Goal: Information Seeking & Learning: Learn about a topic

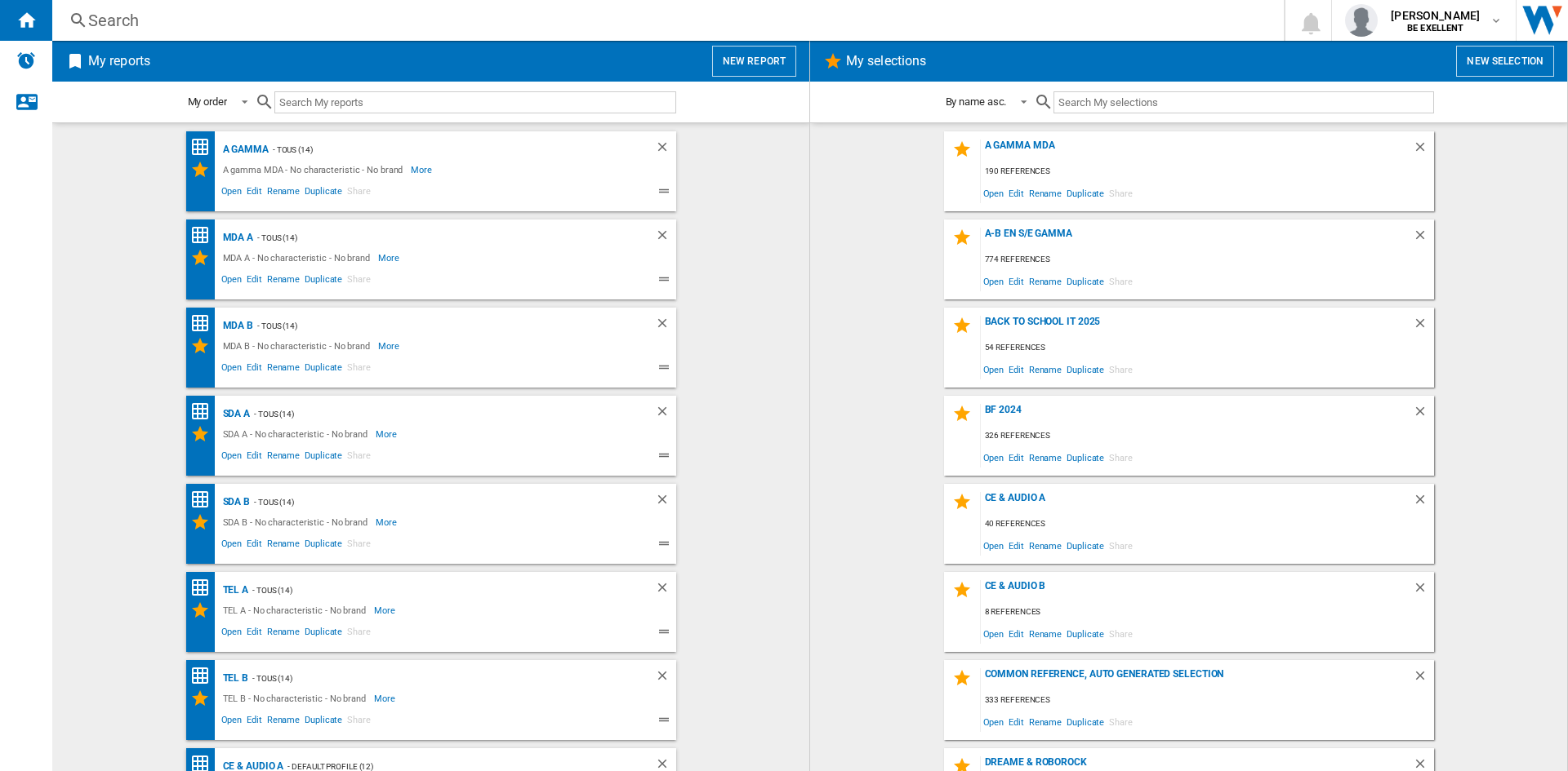
click at [1115, 102] on input "text" at bounding box center [1244, 102] width 380 height 22
click at [72, 22] on ng-md-icon at bounding box center [78, 20] width 20 height 20
click at [109, 20] on div "Search" at bounding box center [665, 20] width 1153 height 23
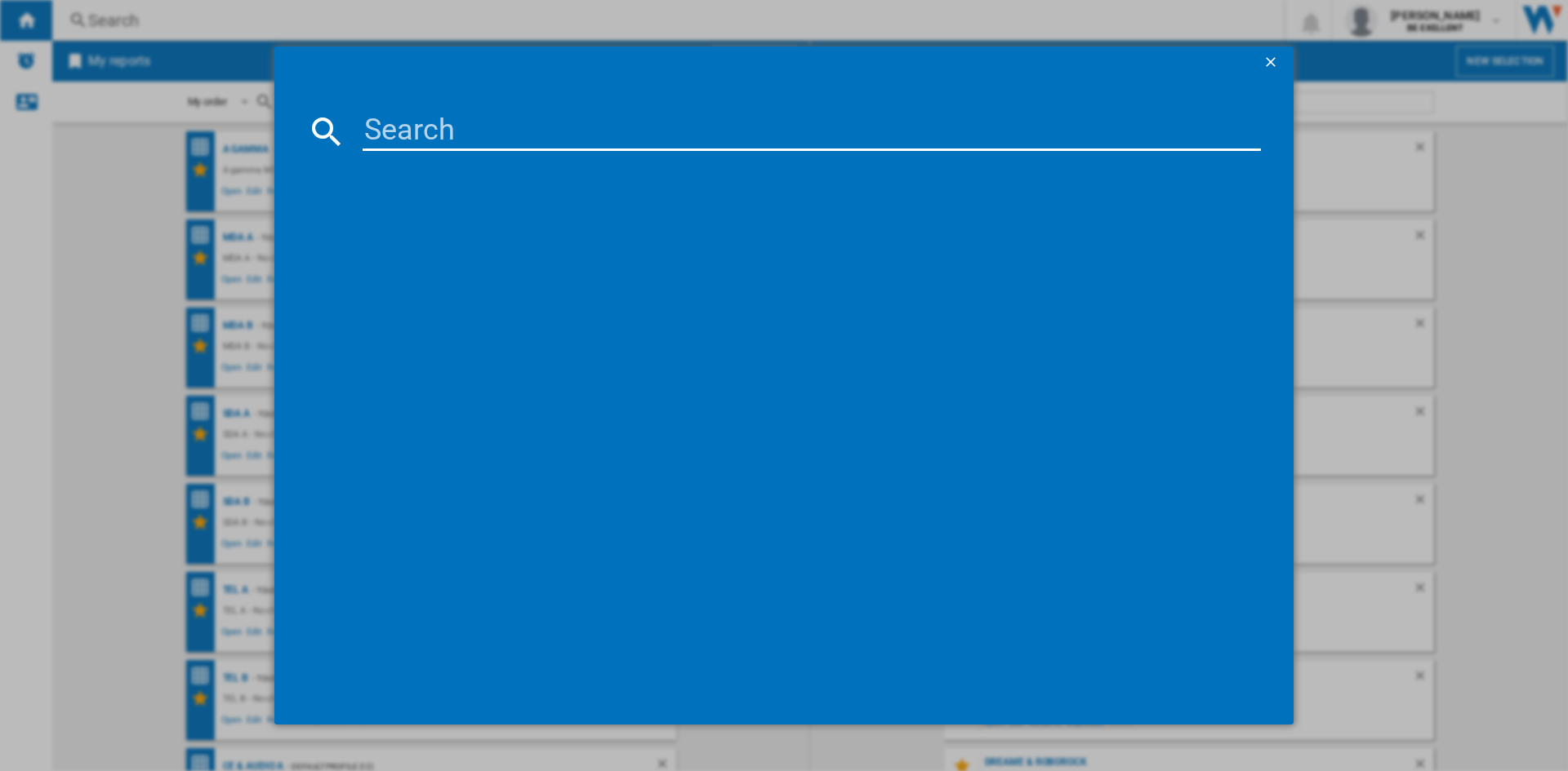
click at [416, 138] on input at bounding box center [811, 131] width 898 height 39
paste input "S1RB34C600CSAEF"
type input "S1RB34C600CSAEF"
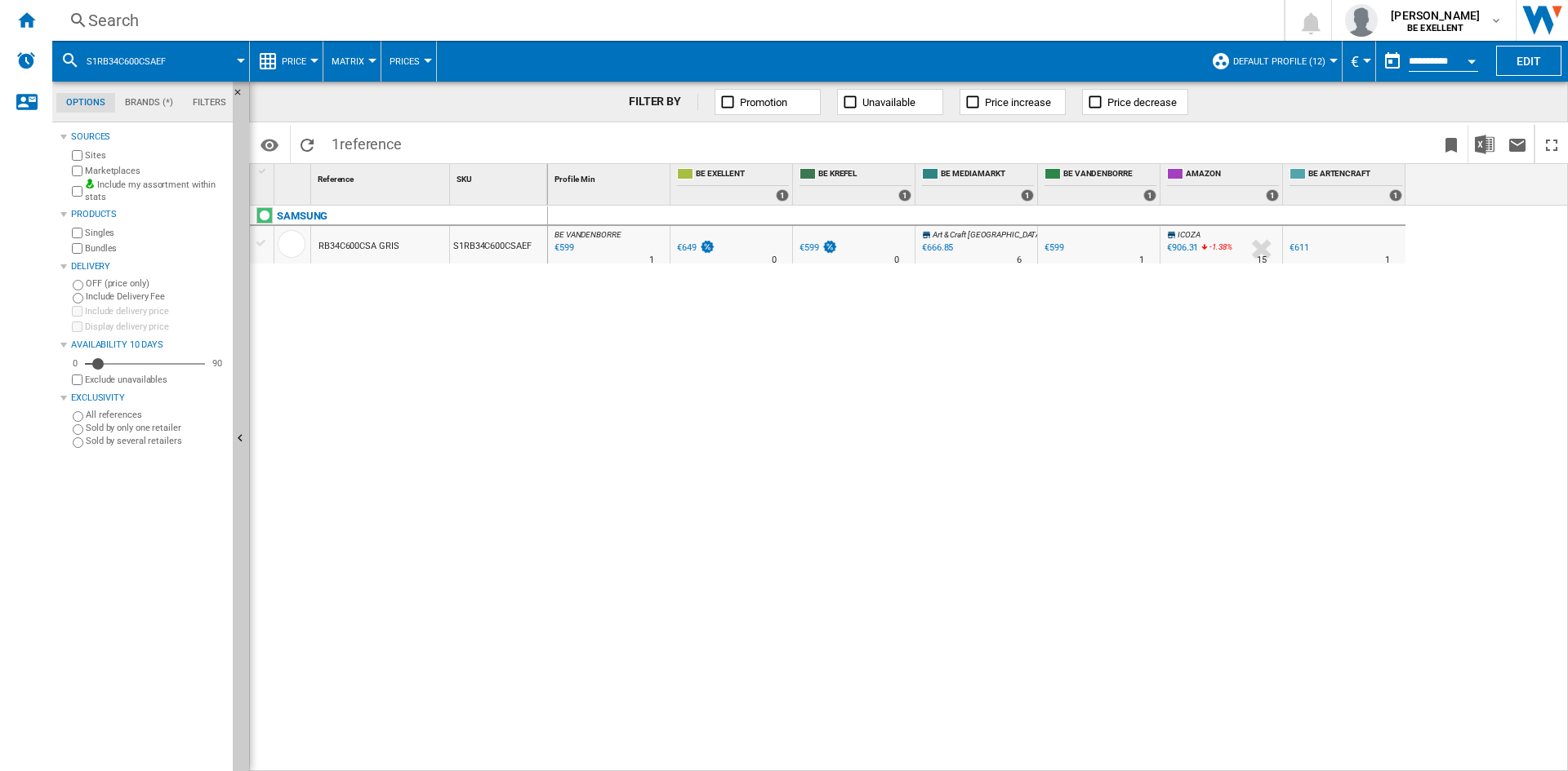
click at [579, 241] on div at bounding box center [578, 260] width 8 height 39
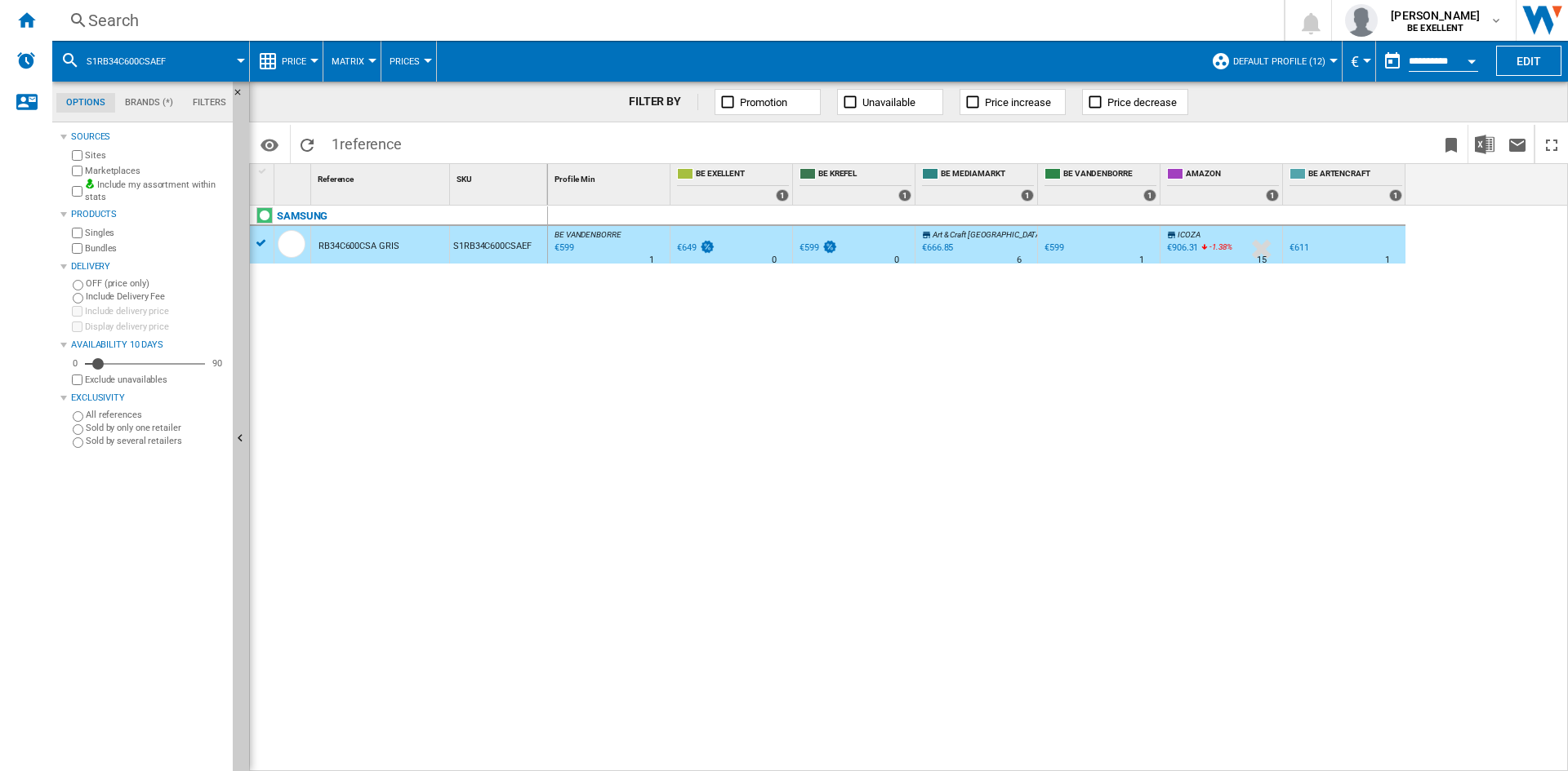
click at [761, 453] on div "BE VANDENBORRE : BE FR VANDENBORRE -7.7 % €599 % N/A 1 BE VANDENBORRE : BE FR V…" at bounding box center [1058, 489] width 1021 height 566
click at [297, 62] on span "Price" at bounding box center [293, 61] width 24 height 10
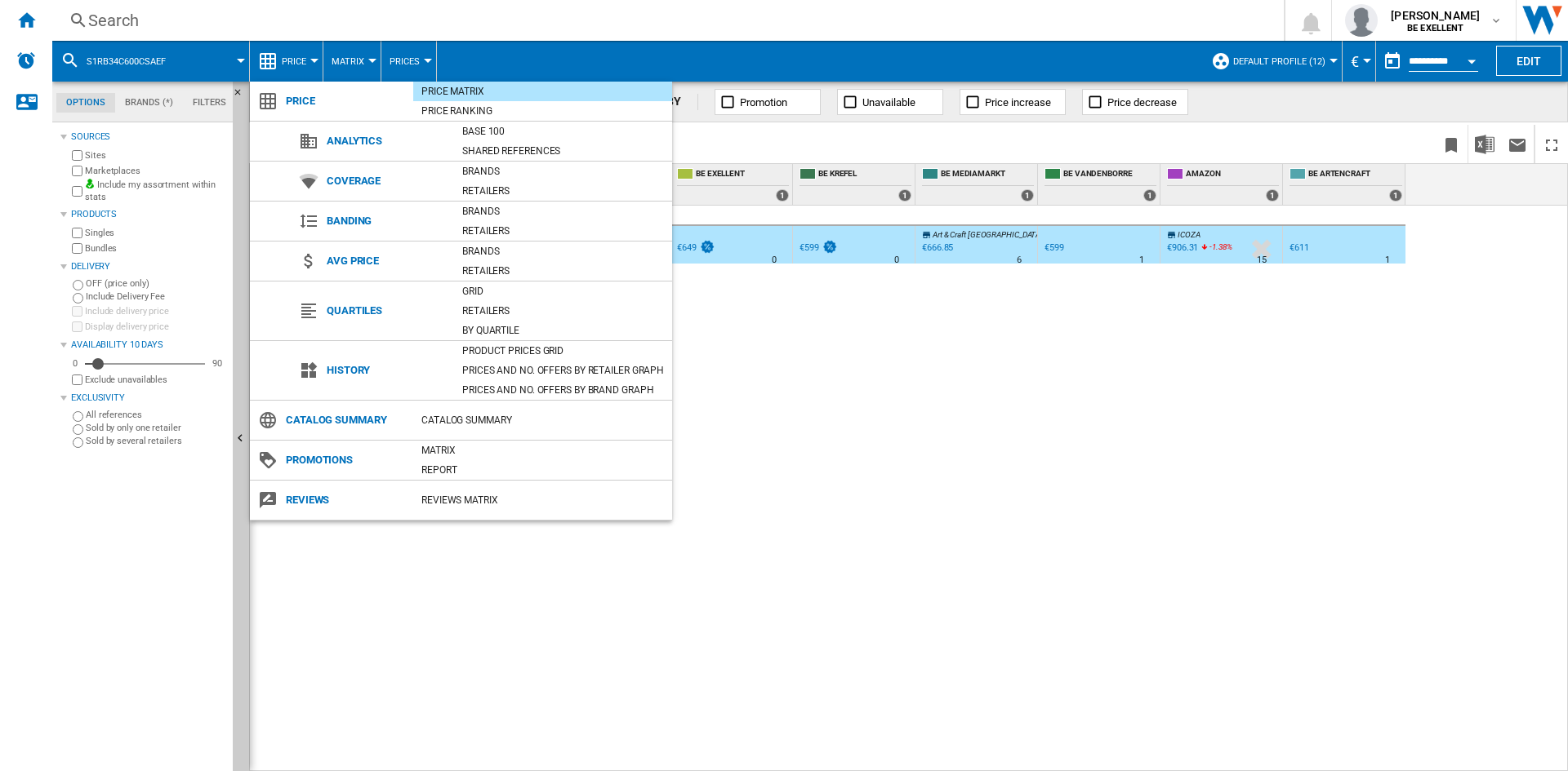
click at [297, 61] on md-backdrop at bounding box center [784, 386] width 1568 height 771
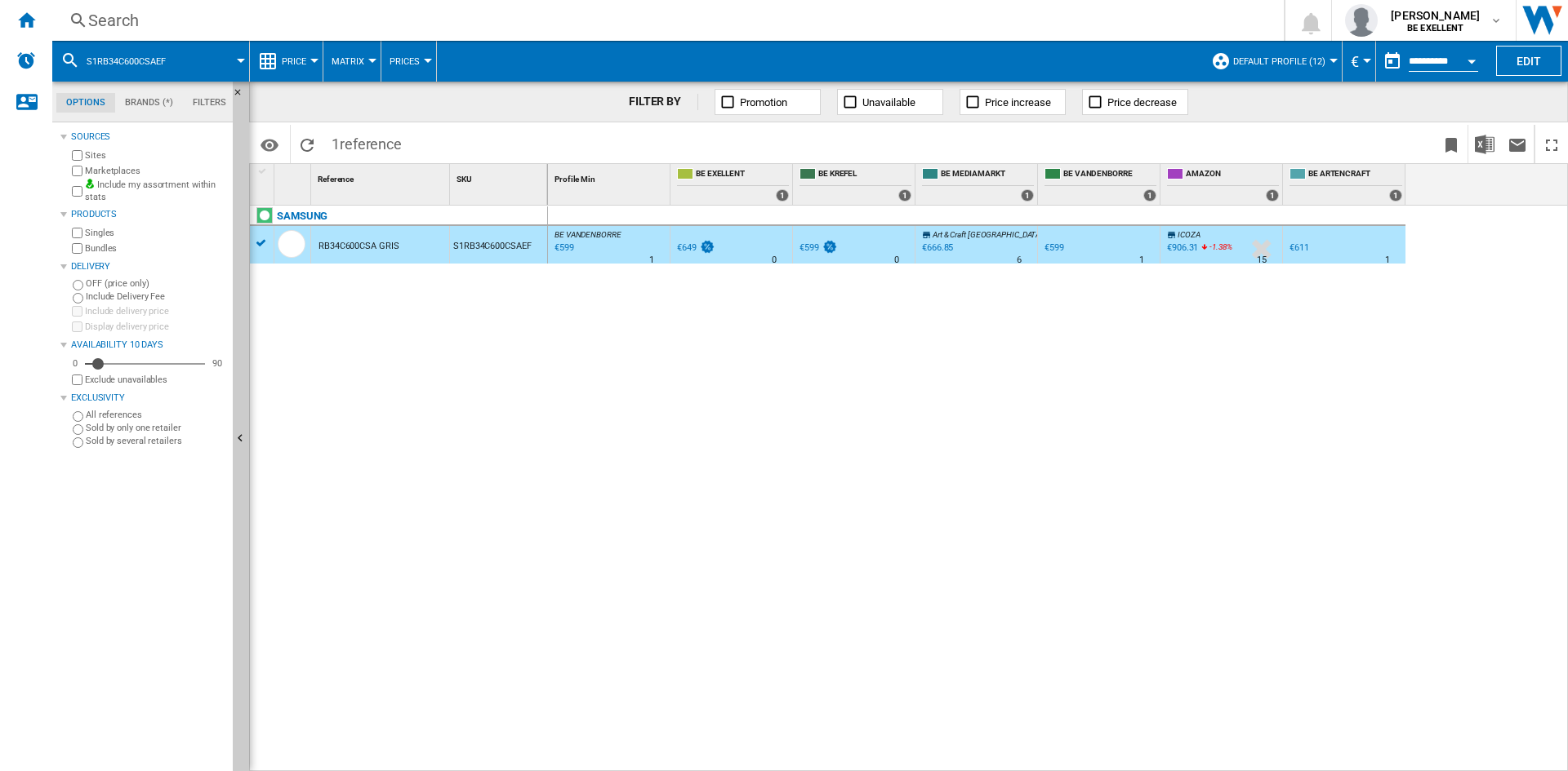
click at [361, 56] on span "Matrix" at bounding box center [348, 61] width 33 height 10
click at [361, 56] on md-backdrop at bounding box center [784, 386] width 1568 height 771
click at [406, 55] on button "Prices" at bounding box center [408, 61] width 38 height 41
click at [409, 55] on md-backdrop at bounding box center [784, 386] width 1568 height 771
click at [295, 62] on span "Price" at bounding box center [293, 61] width 24 height 10
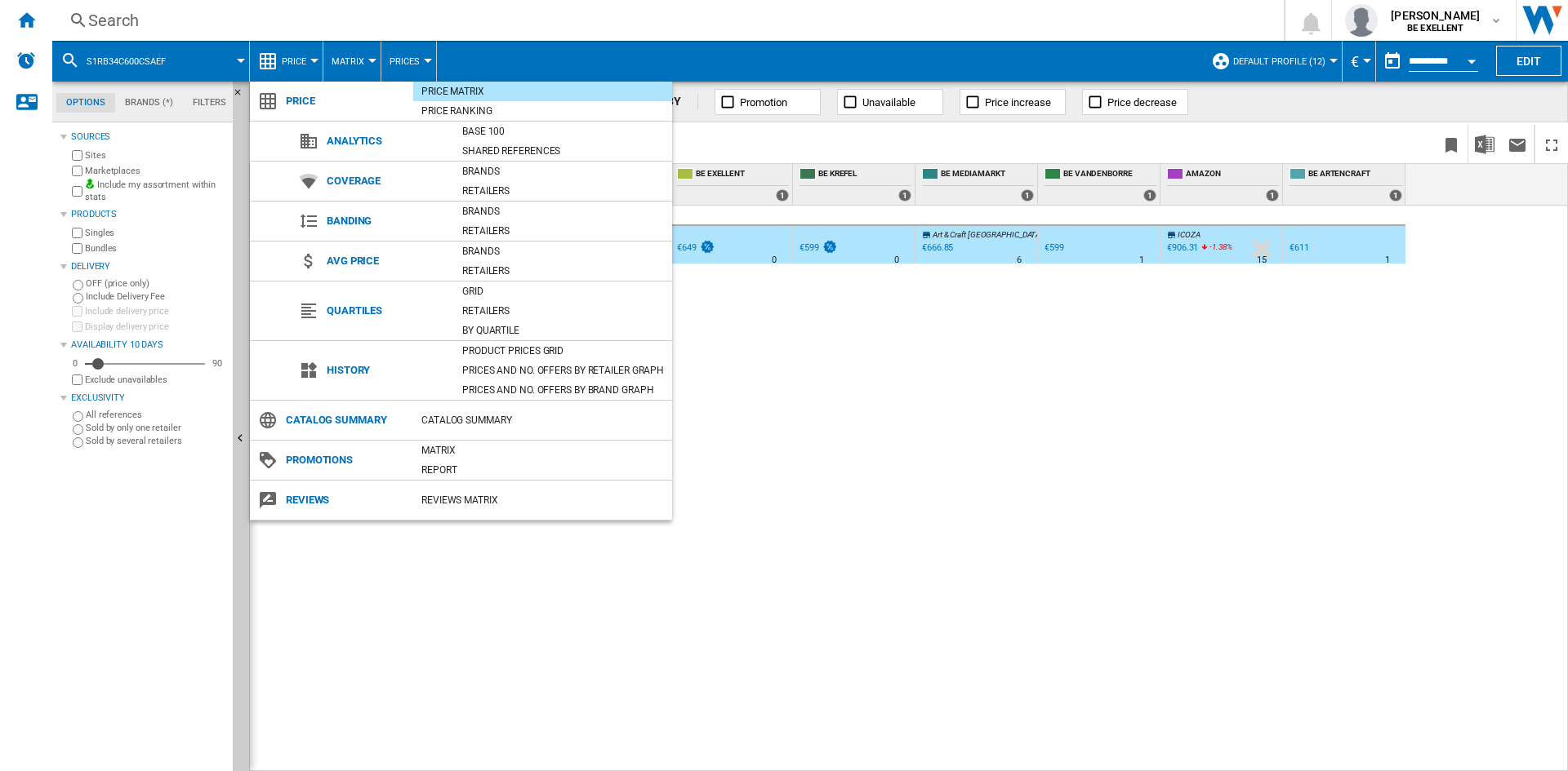
click at [359, 372] on span "History" at bounding box center [386, 371] width 135 height 23
click at [572, 373] on div "Prices and No. offers by retailer graph" at bounding box center [563, 371] width 218 height 17
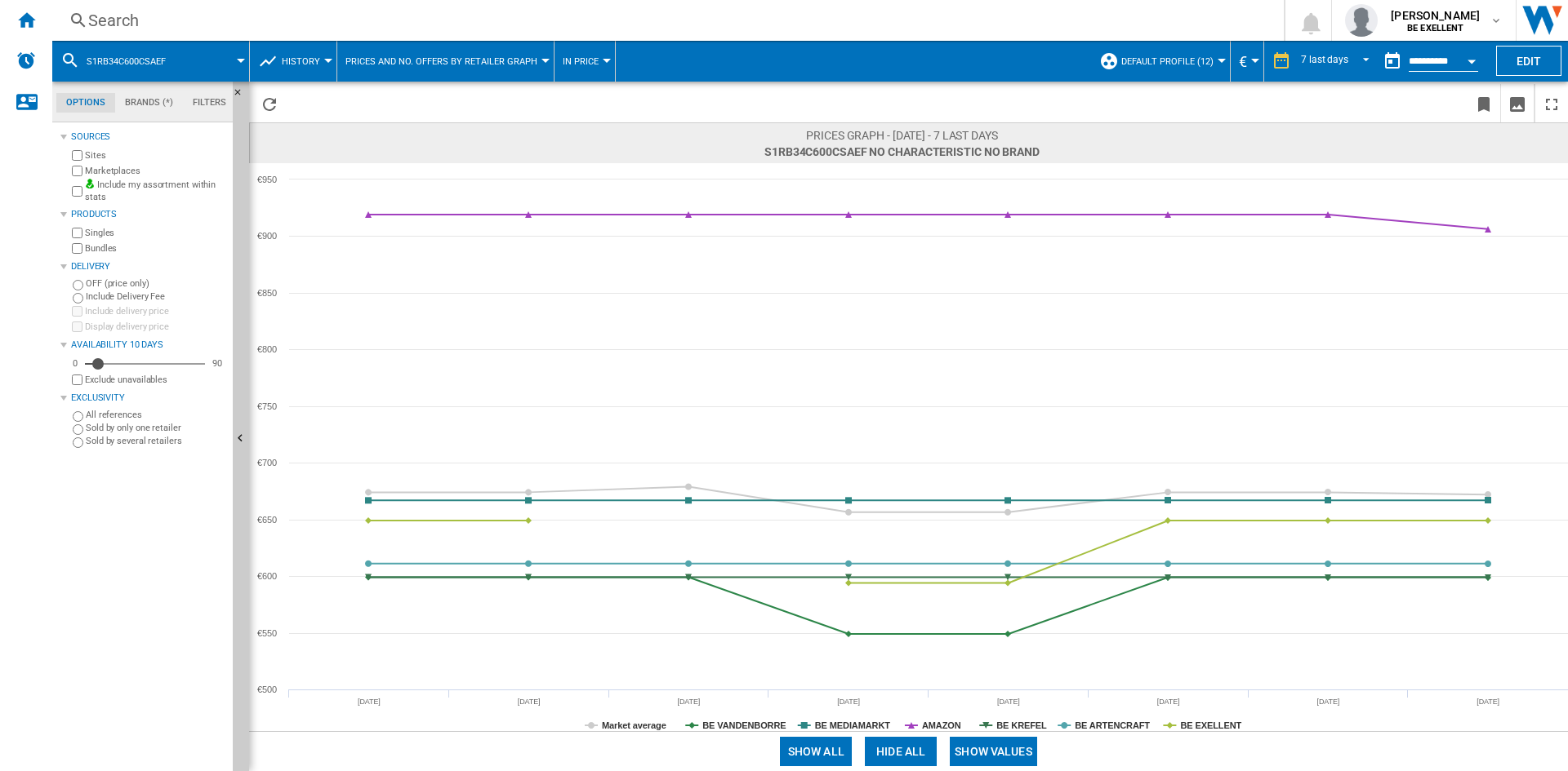
click at [317, 60] on span "History" at bounding box center [300, 61] width 38 height 10
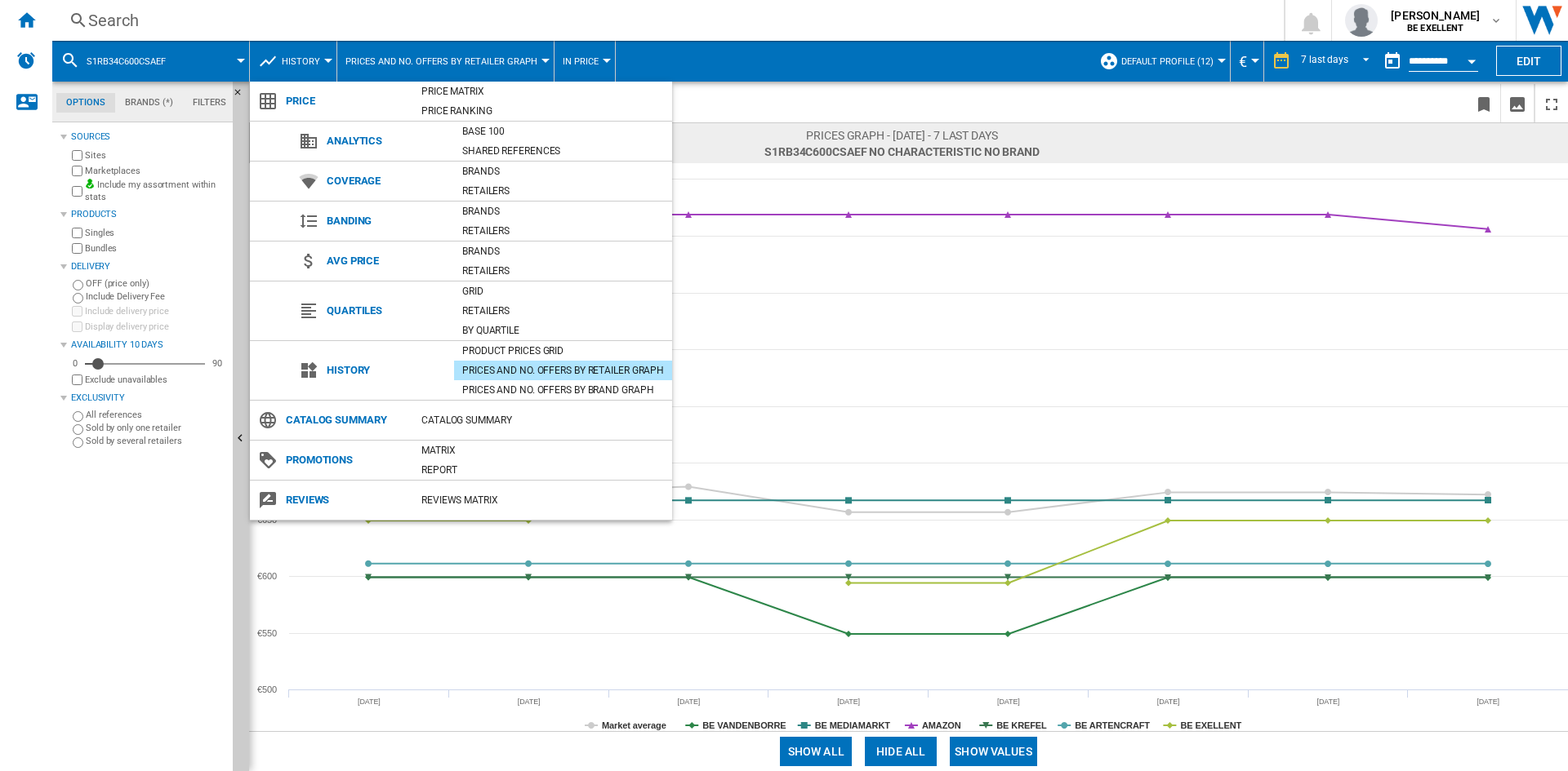
click at [308, 56] on md-backdrop at bounding box center [784, 386] width 1568 height 771
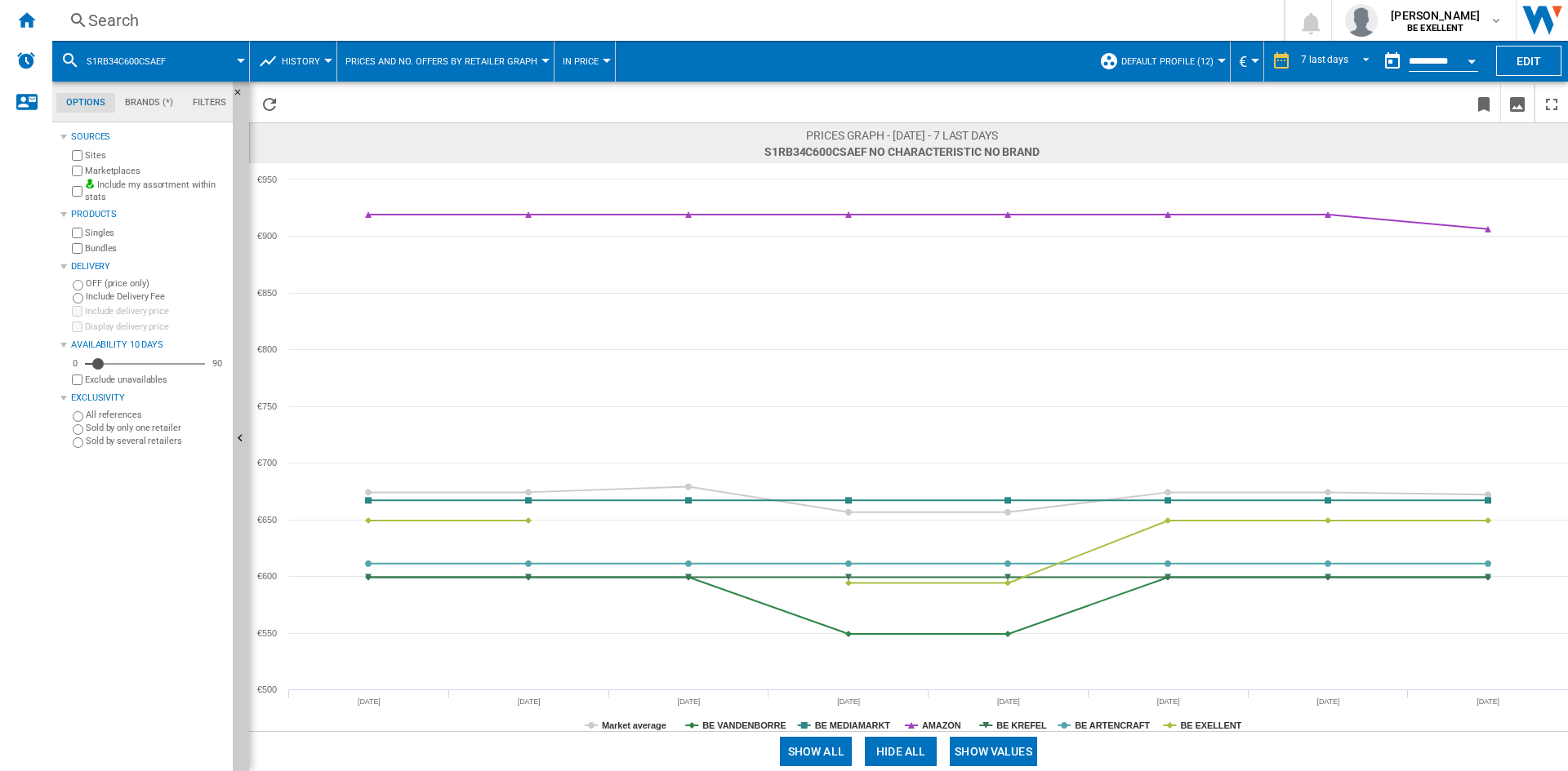
click at [811, 755] on button "Show all" at bounding box center [815, 751] width 72 height 30
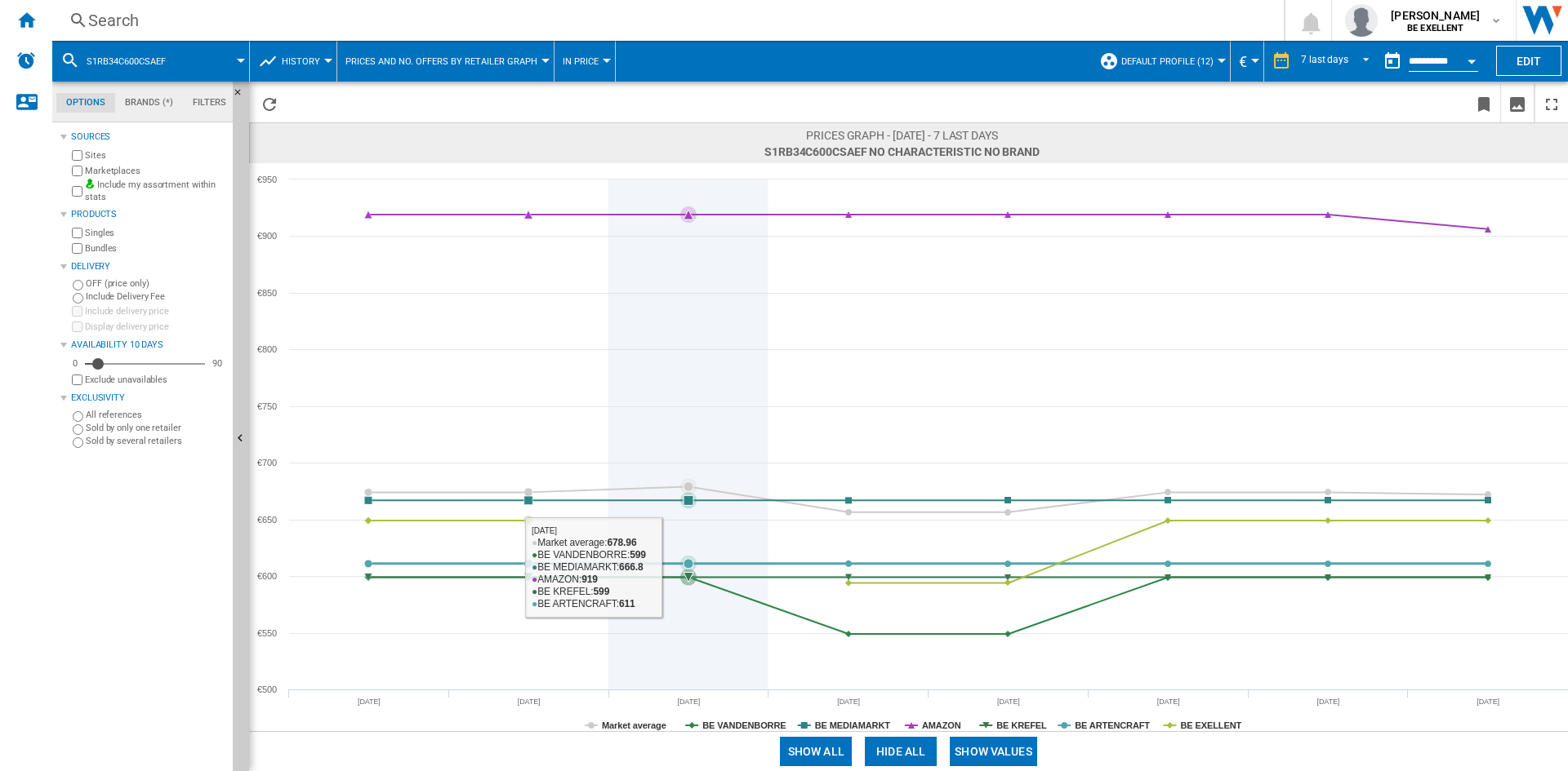
drag, startPoint x: 375, startPoint y: 563, endPoint x: 784, endPoint y: 567, distance: 409.0
click at [784, 567] on g at bounding box center [928, 422] width 1135 height 431
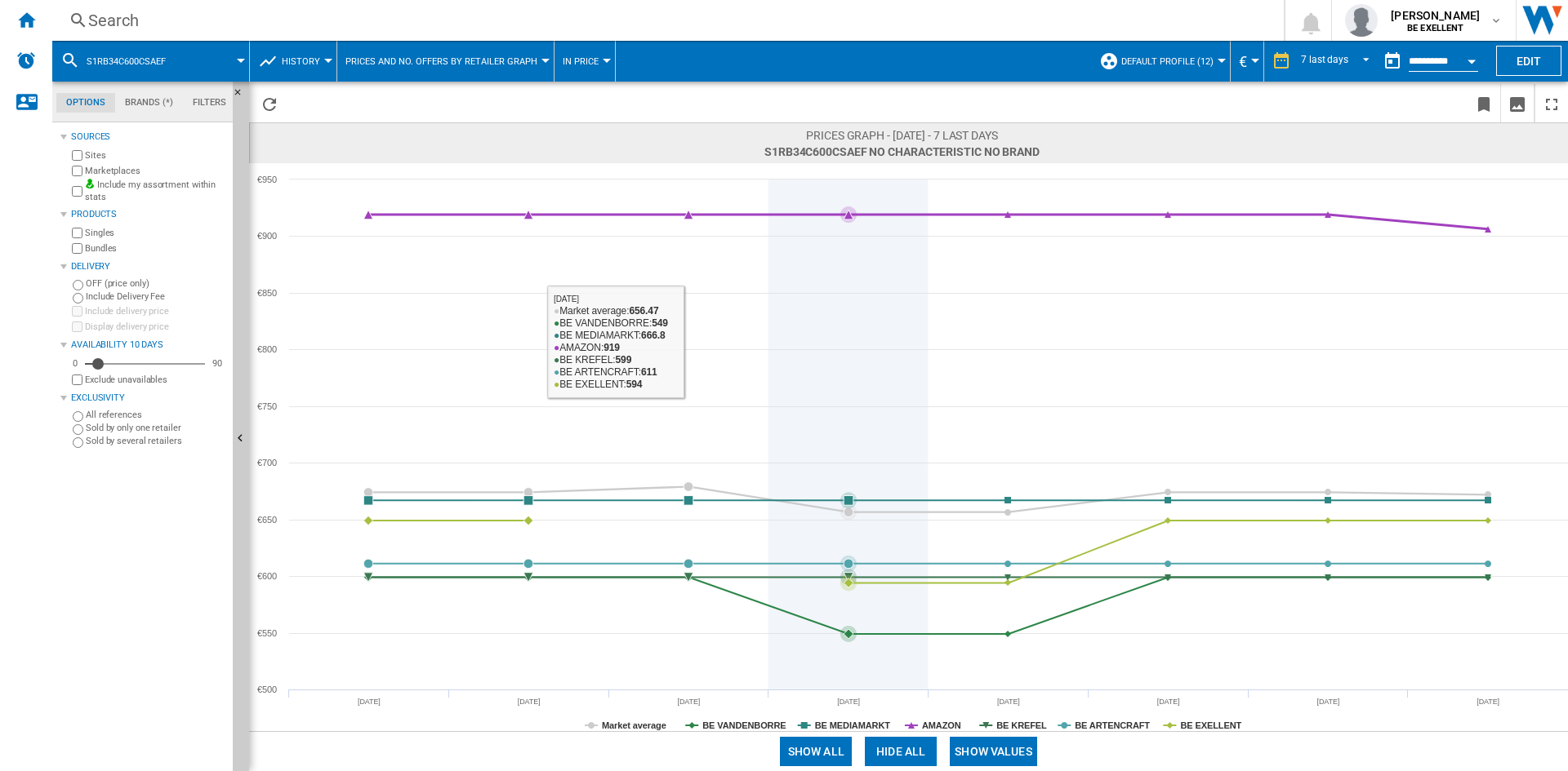
drag, startPoint x: 457, startPoint y: 319, endPoint x: 854, endPoint y: 345, distance: 397.9
click at [849, 345] on icon at bounding box center [849, 435] width 0 height 510
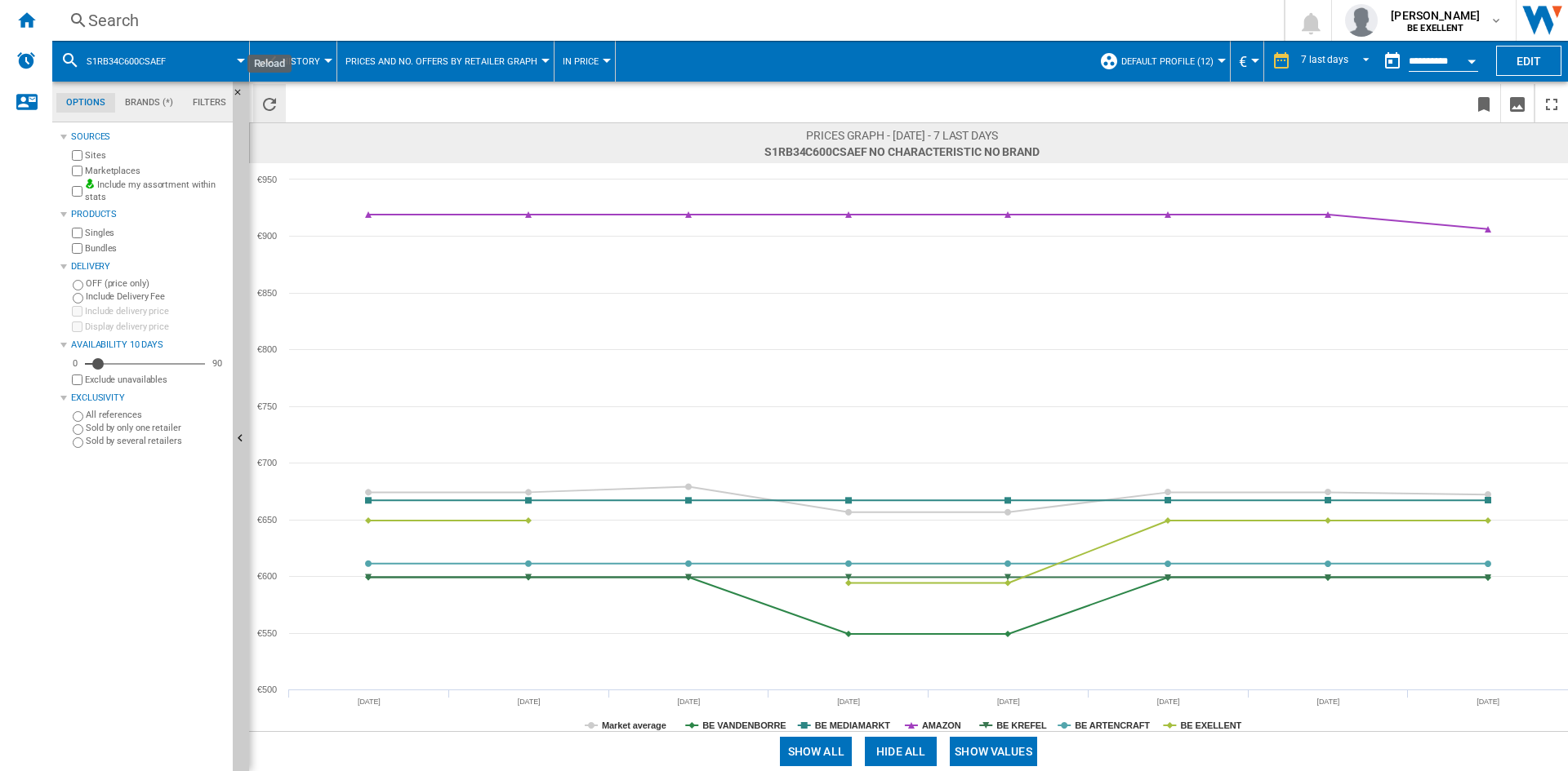
click at [276, 101] on ng-md-icon "Reload" at bounding box center [269, 104] width 20 height 20
click at [1359, 53] on span "REPORTS.WIZARD.STEPS.REPORT.STEPS.REPORT_OPTIONS.PERIOD: 7 last days" at bounding box center [1361, 60] width 20 height 15
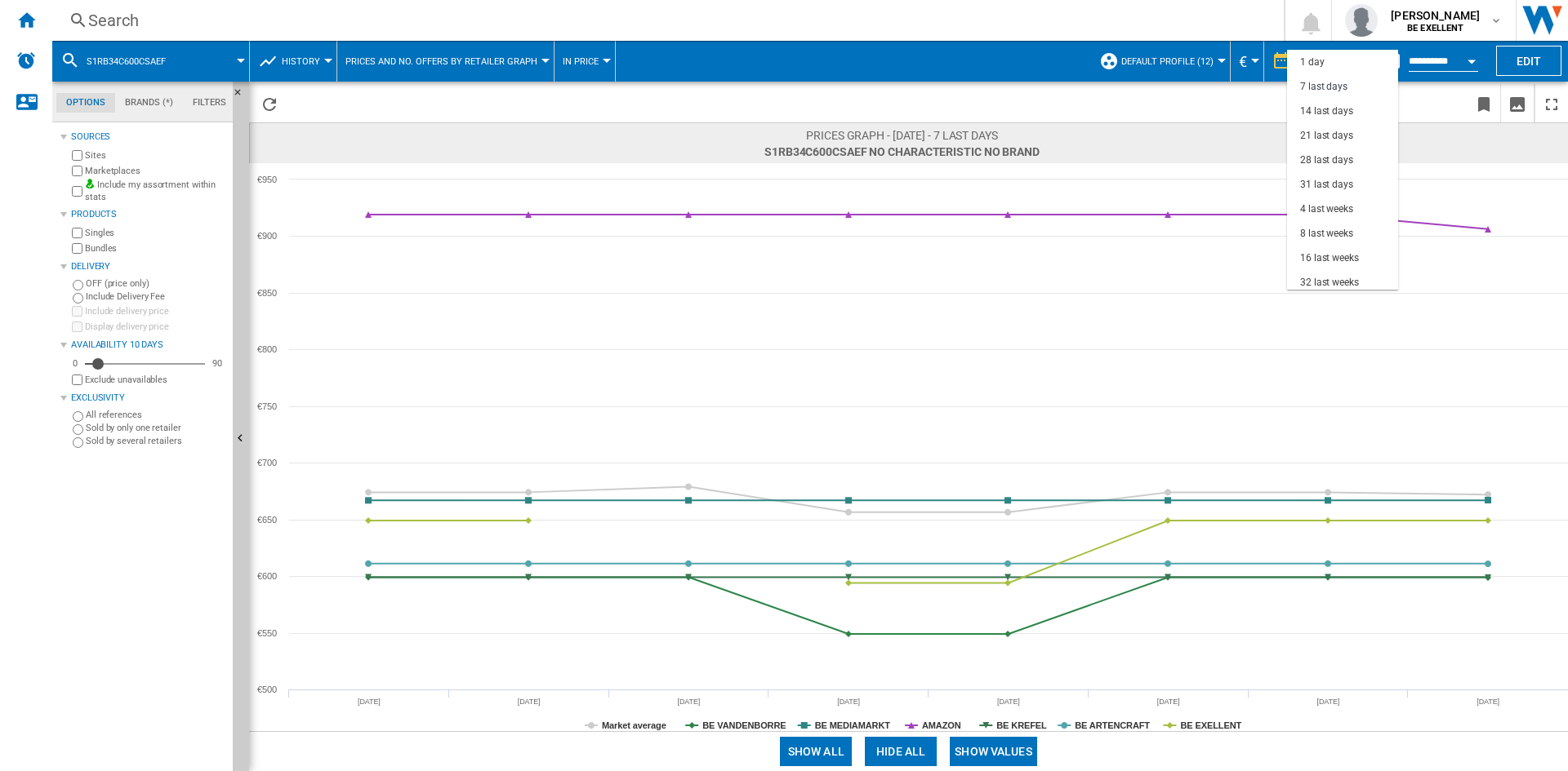
scroll to position [24, 0]
click at [1338, 207] on div "8 last weeks" at bounding box center [1326, 209] width 53 height 14
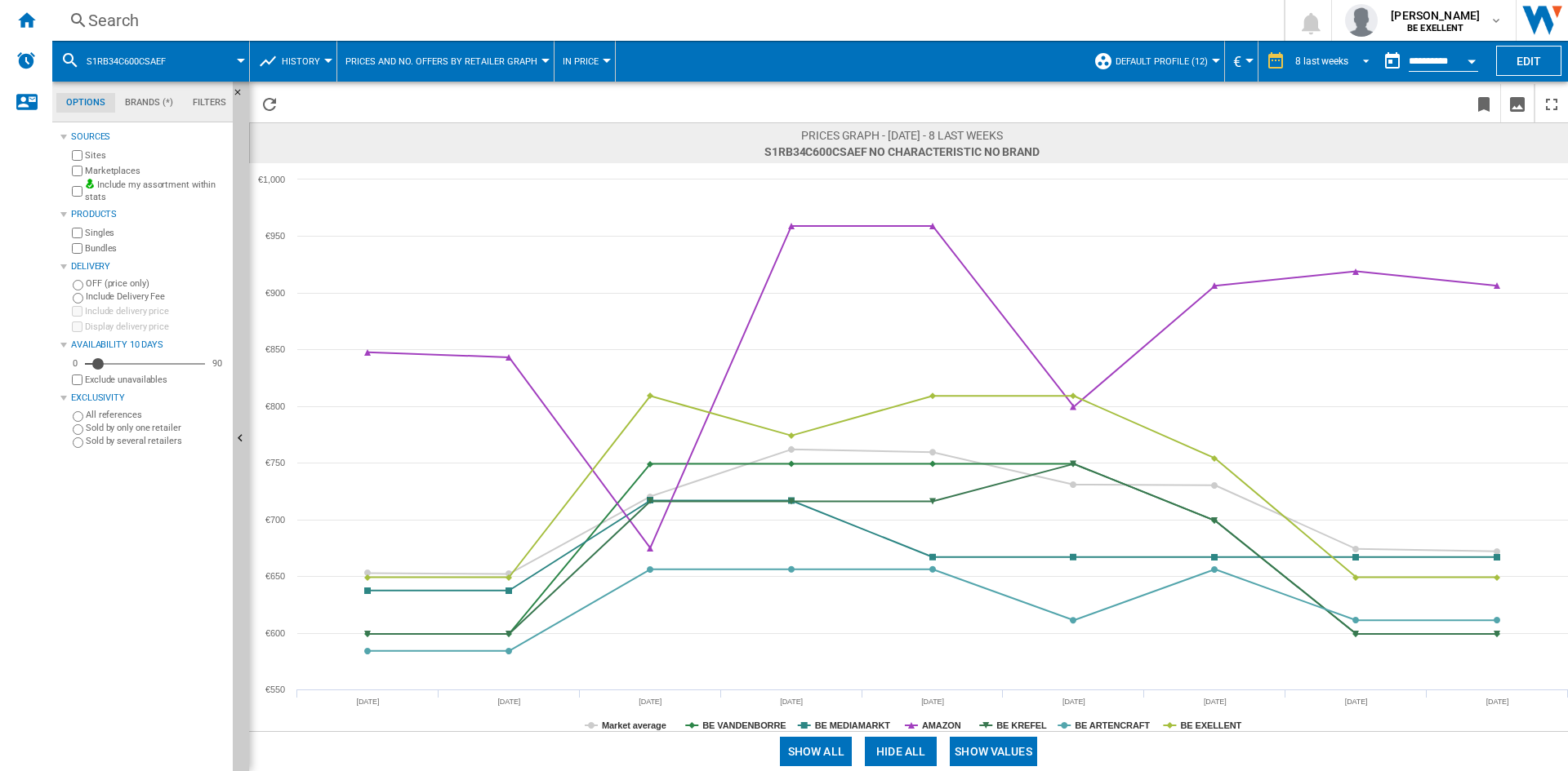
click at [1352, 57] on span "REPORTS.WIZARD.STEPS.REPORT.STEPS.REPORT_OPTIONS.PERIOD: 8 last weeks" at bounding box center [1361, 60] width 20 height 15
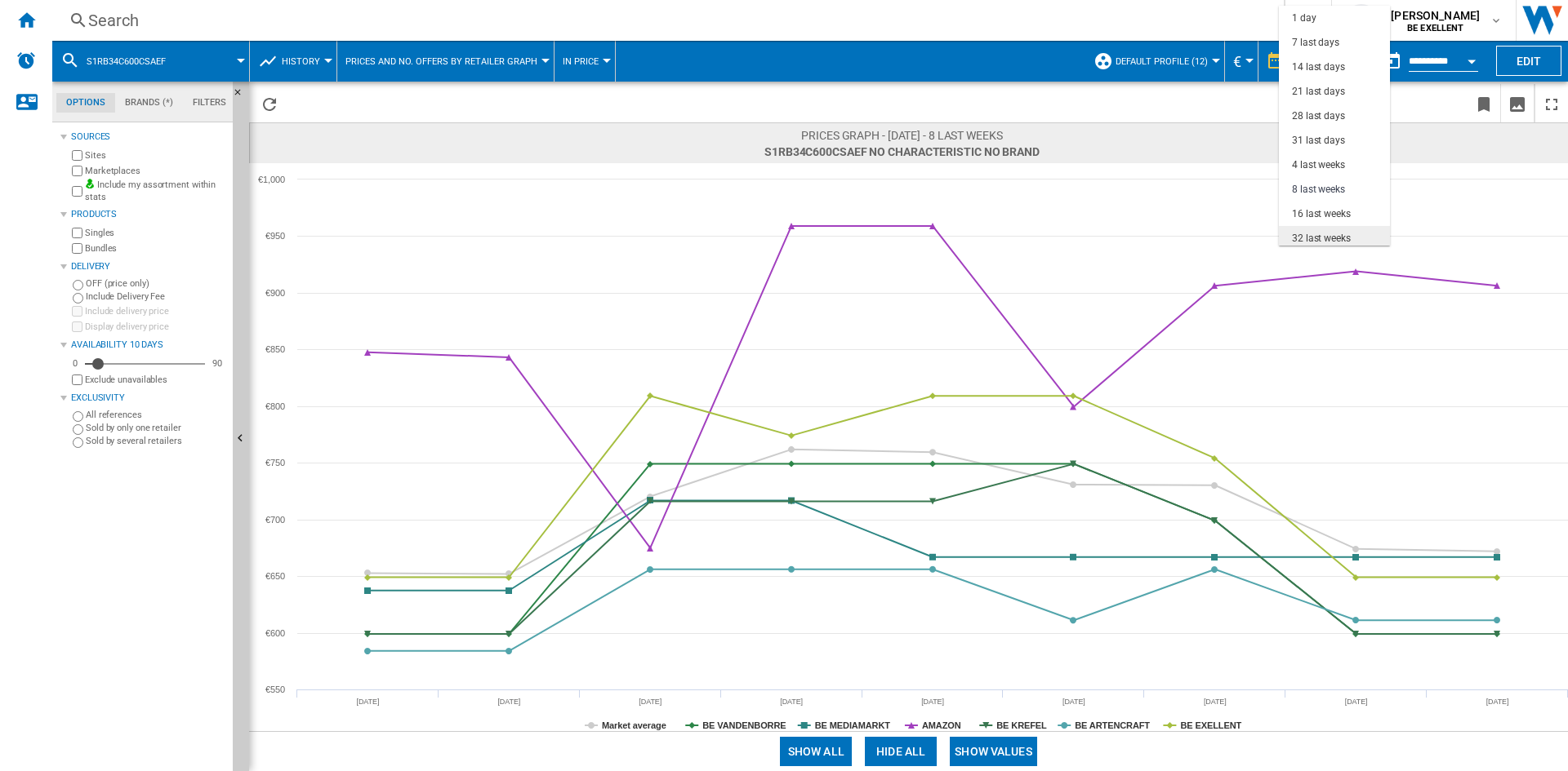
scroll to position [102, 0]
click at [1341, 104] on div "16 last weeks" at bounding box center [1321, 111] width 59 height 14
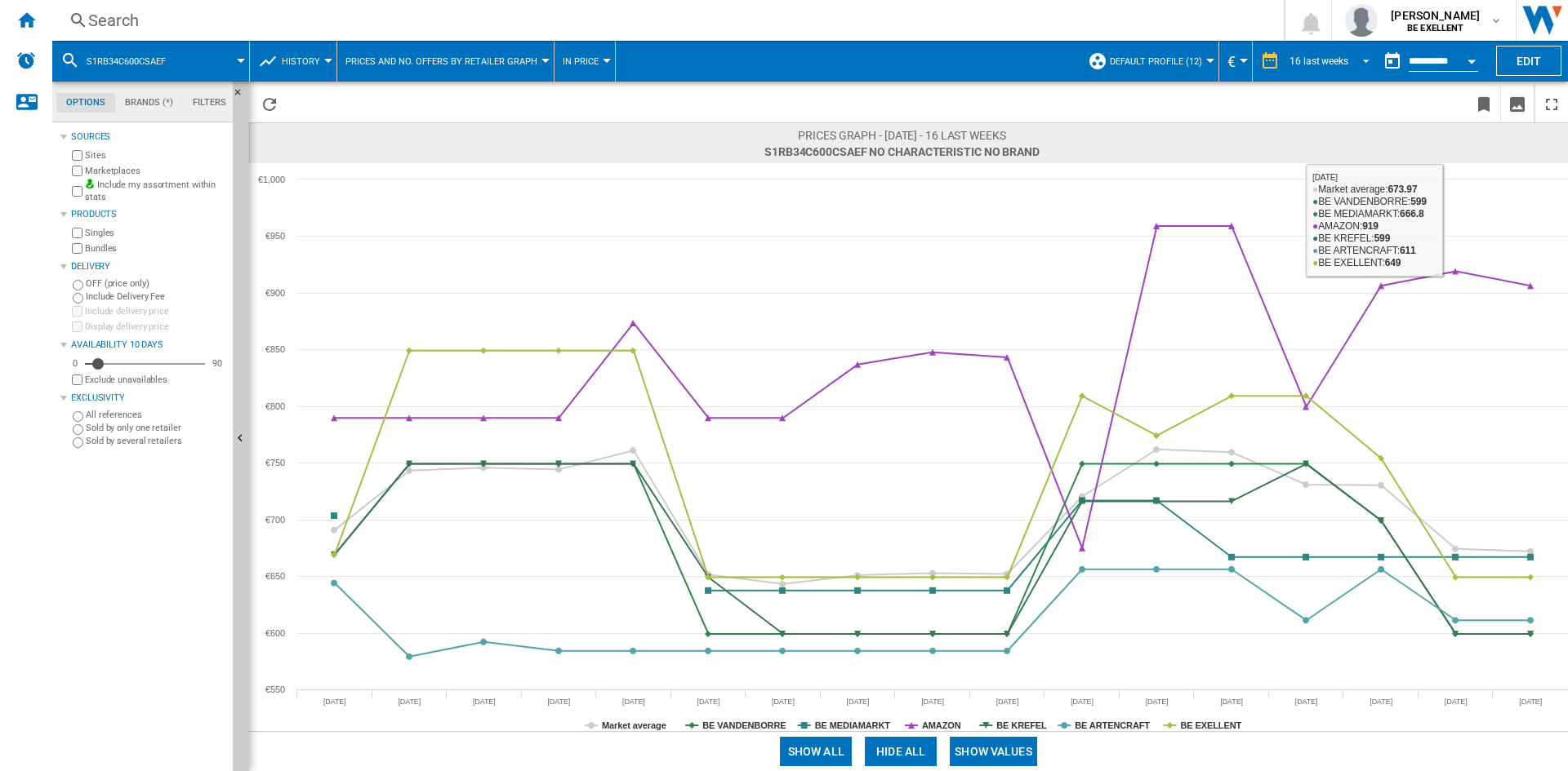
click at [1305, 49] on md-select-value "16 last weeks" at bounding box center [1331, 61] width 89 height 24
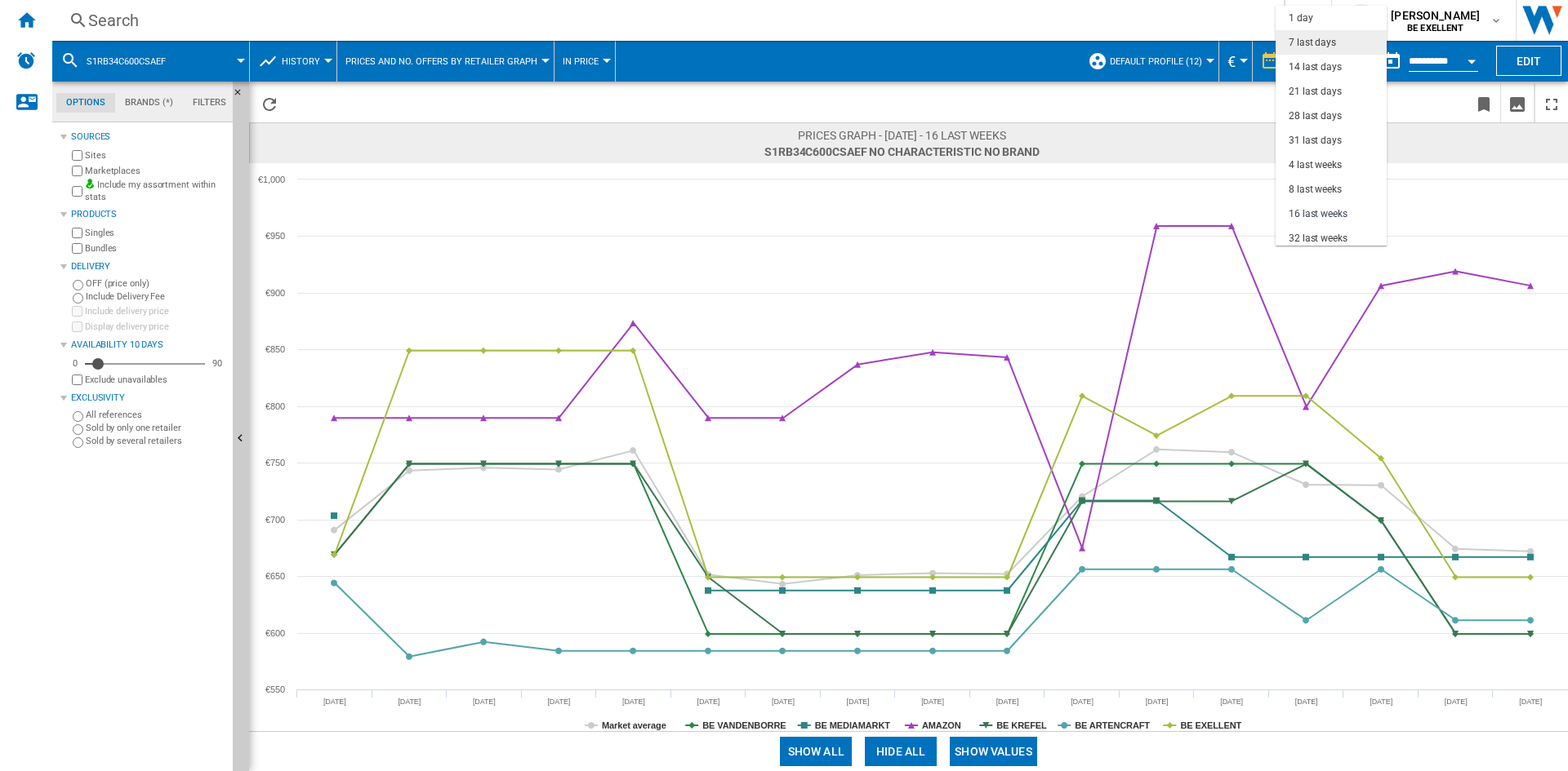
click at [1331, 43] on div "7 last days" at bounding box center [1312, 43] width 48 height 14
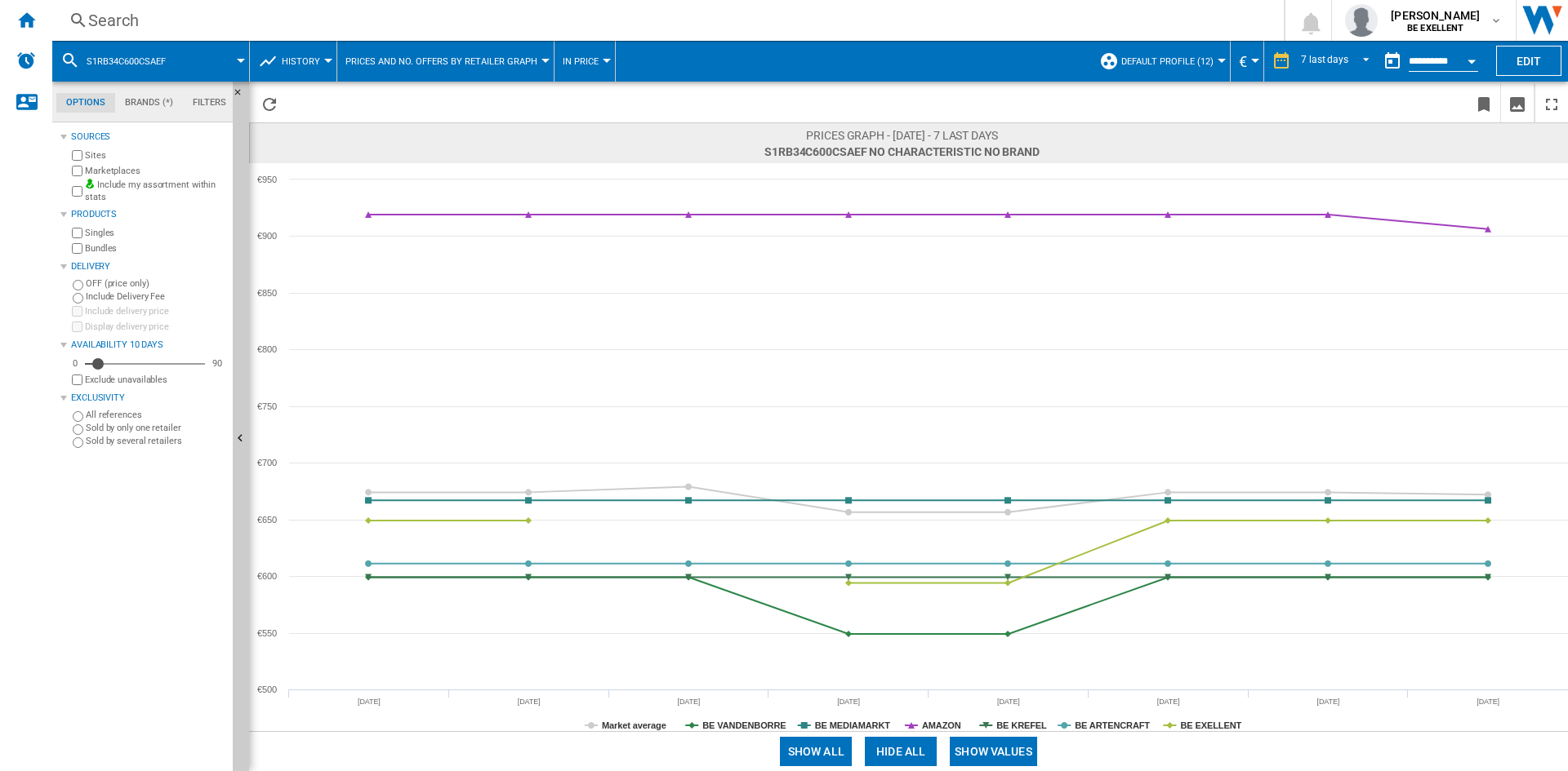
click at [75, 62] on md-icon at bounding box center [70, 60] width 20 height 20
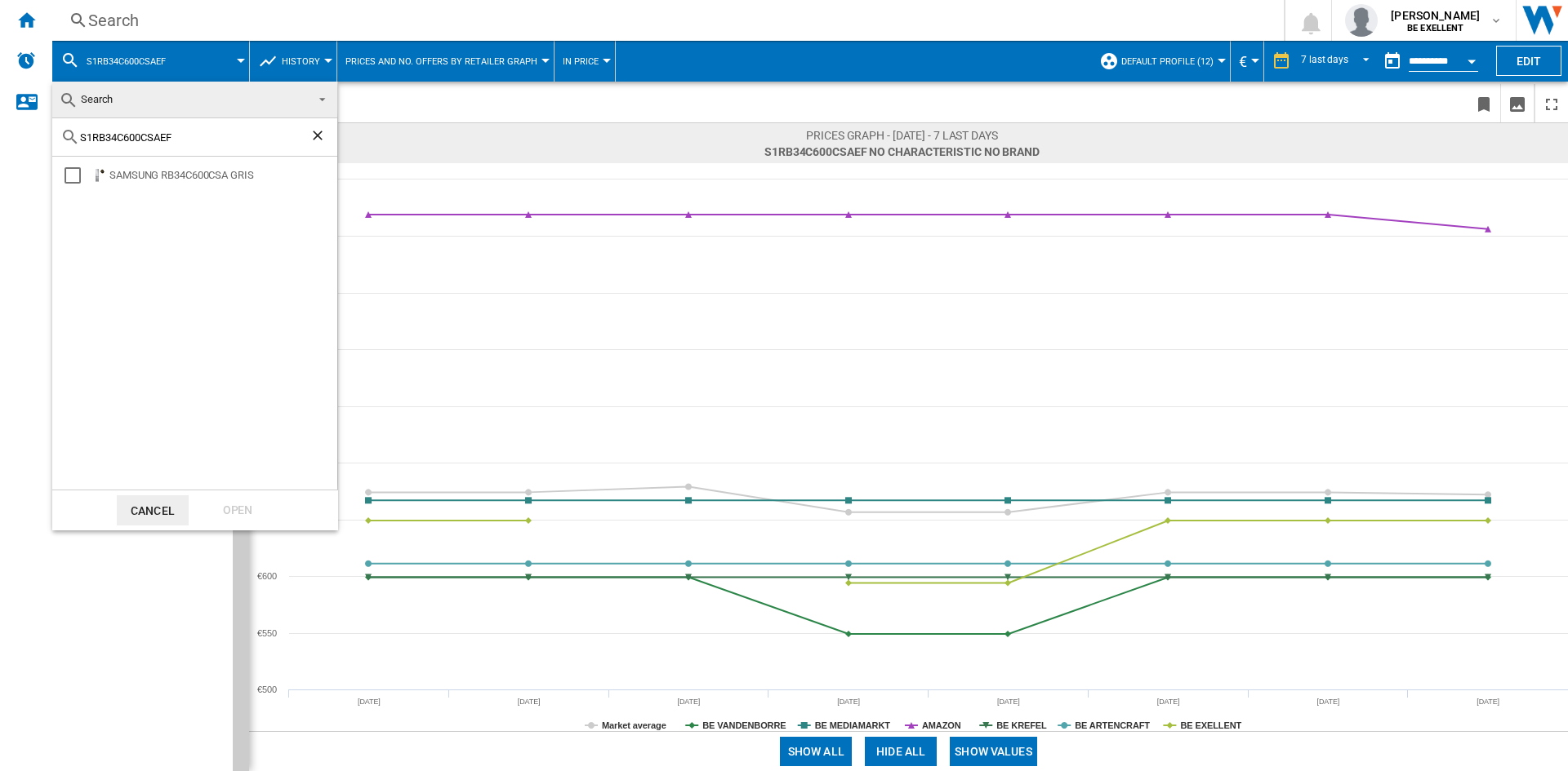
click at [156, 101] on span "Search" at bounding box center [182, 100] width 246 height 23
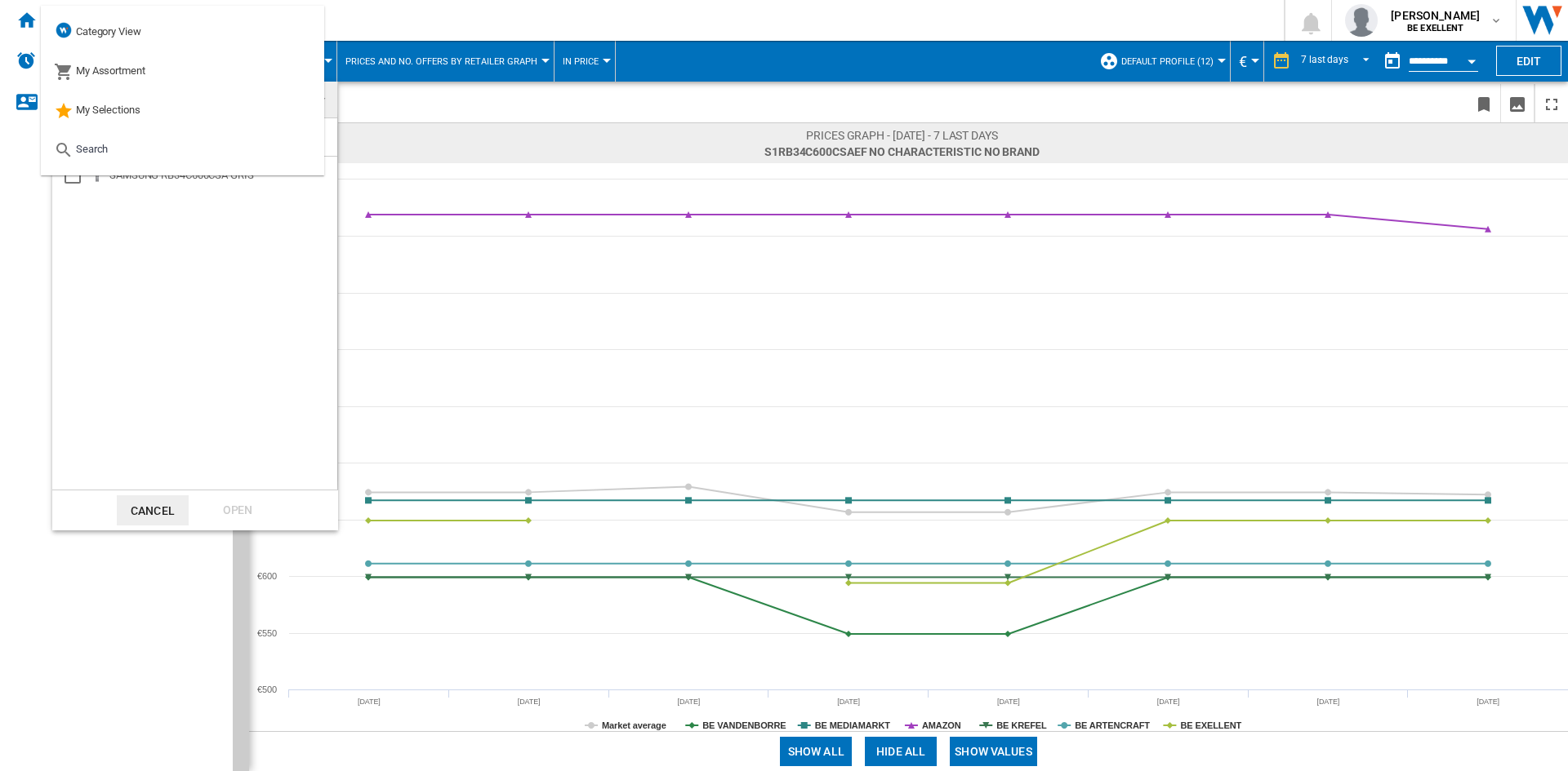
click at [329, 139] on div "S1RB34C600CSAEF" at bounding box center [195, 137] width 285 height 38
click at [334, 138] on div "S1RB34C600CSAEF" at bounding box center [195, 137] width 285 height 38
click at [653, 23] on md-backdrop at bounding box center [784, 386] width 1568 height 771
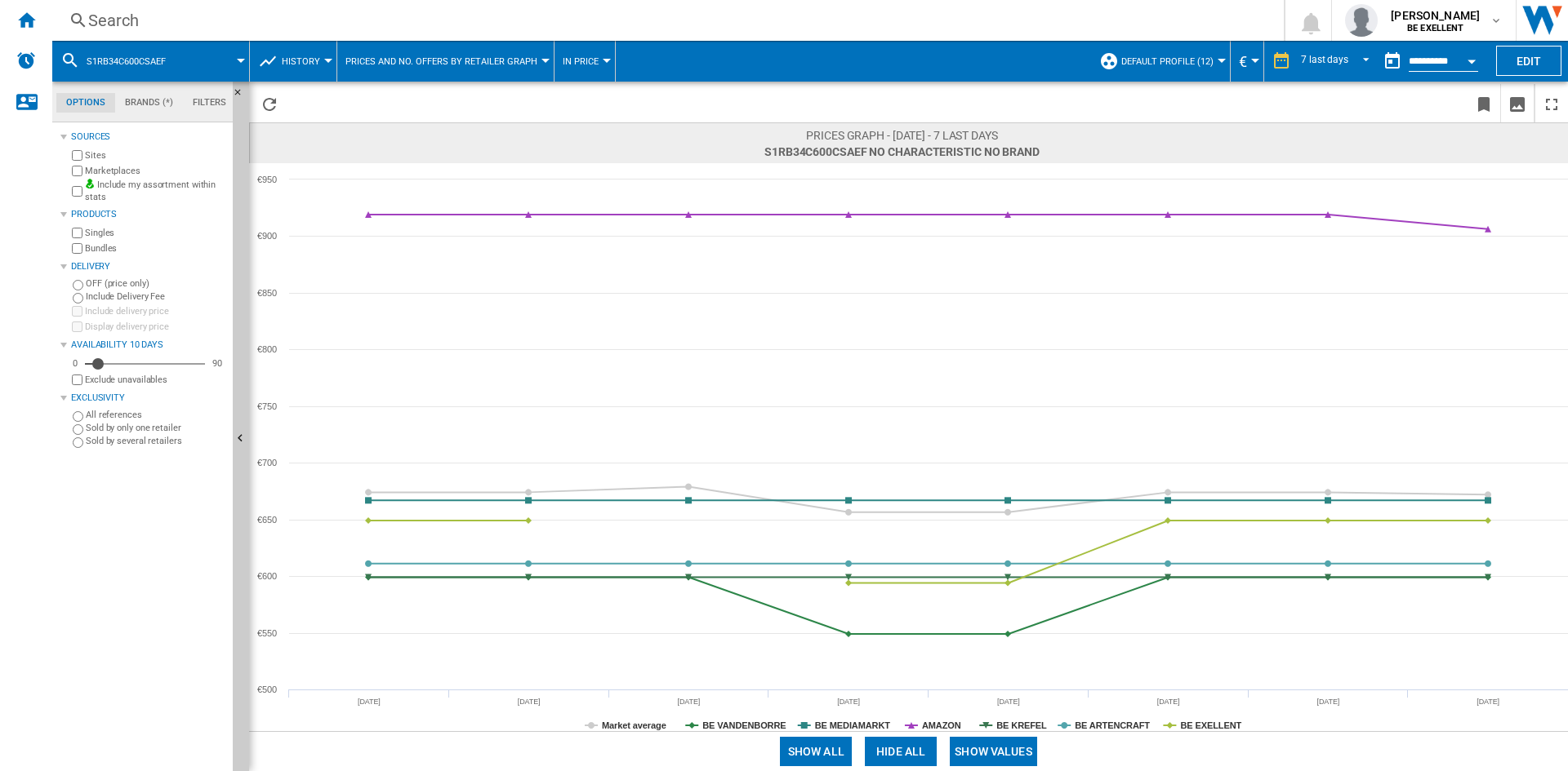
click at [74, 71] on div "S1RB34C600CSAEF" at bounding box center [151, 61] width 181 height 41
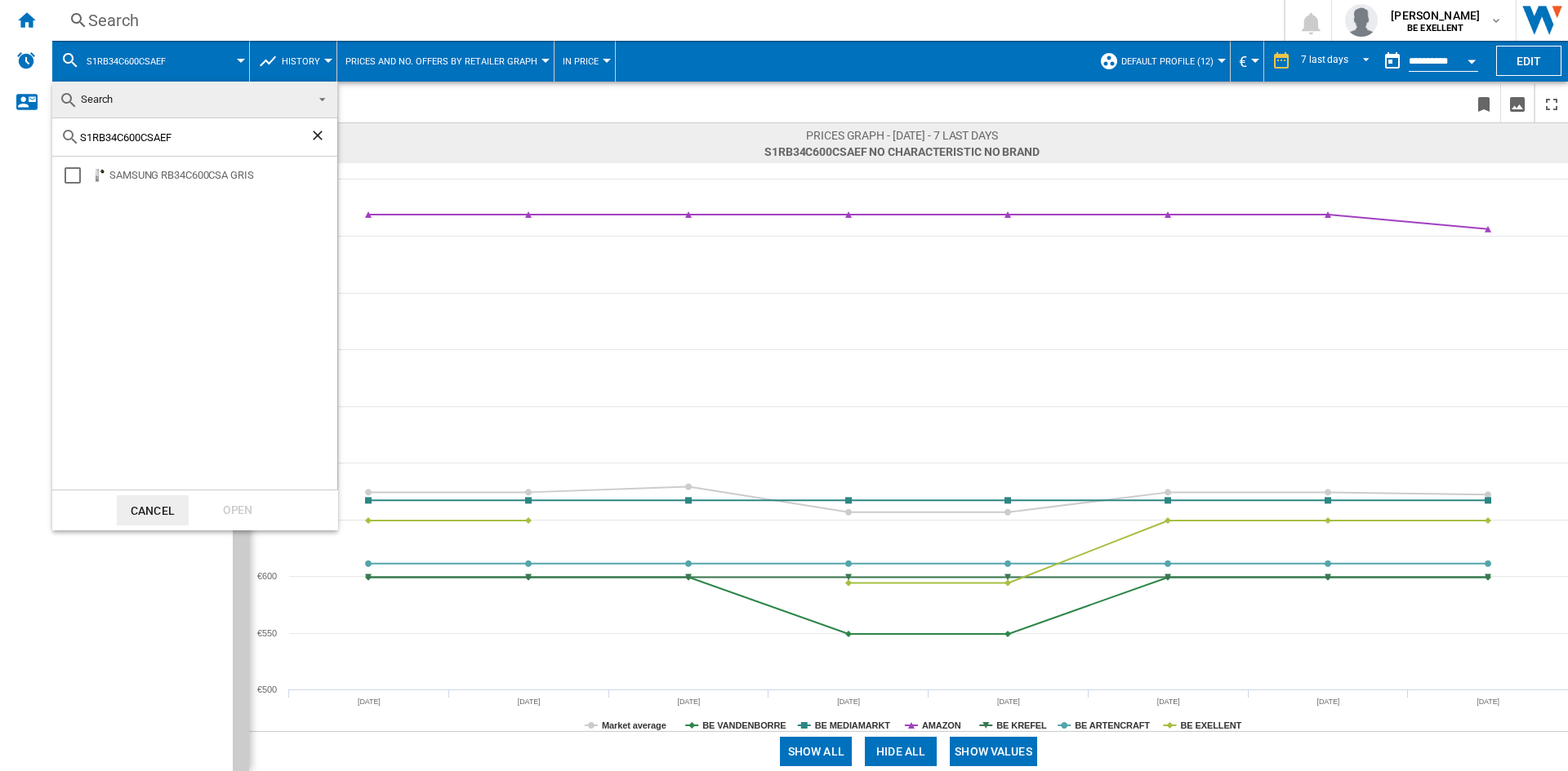
click at [314, 134] on ng-md-icon "Clear search" at bounding box center [319, 137] width 20 height 20
click at [120, 102] on span "Search" at bounding box center [182, 100] width 246 height 23
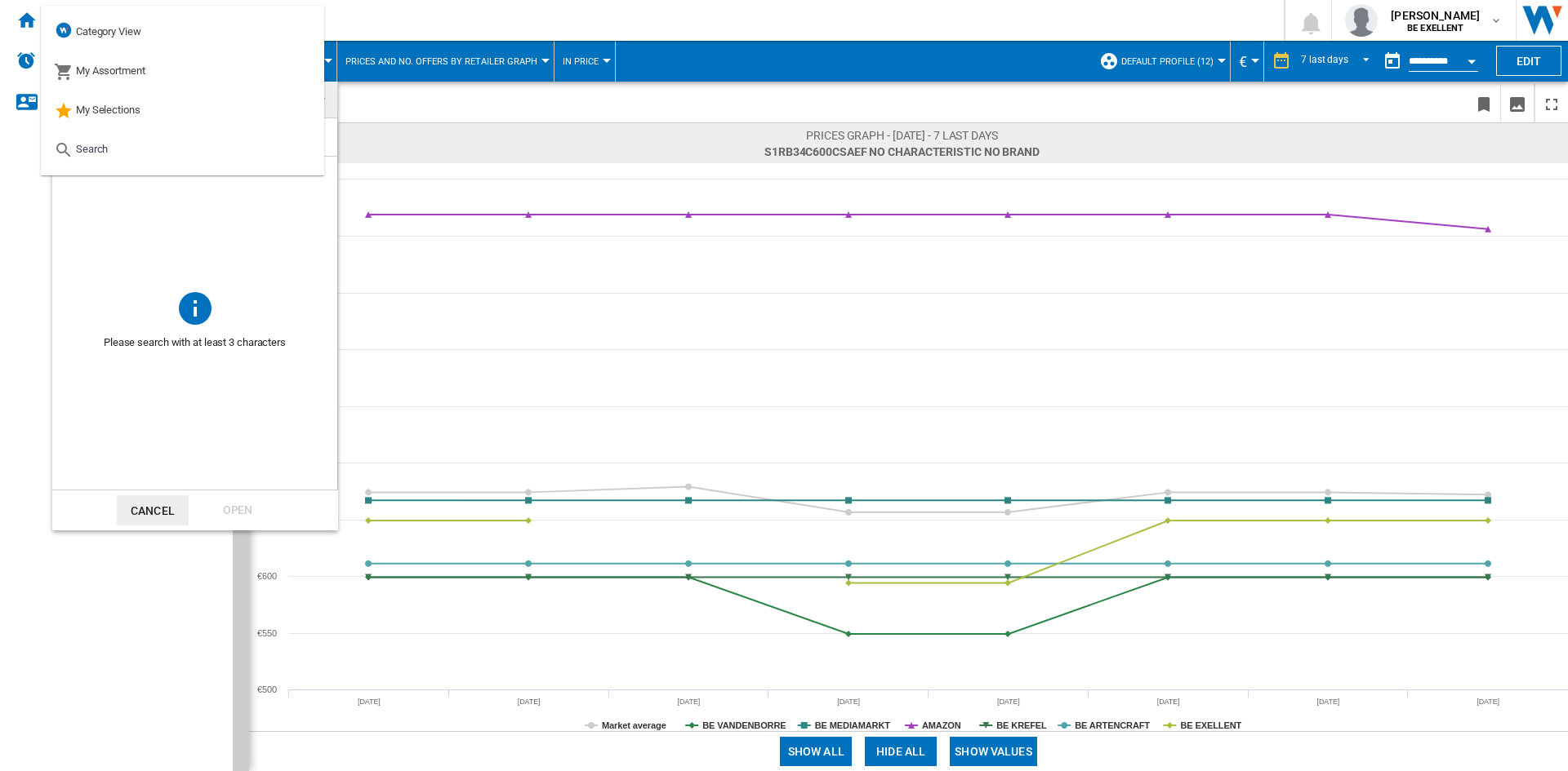
click at [227, 254] on span at bounding box center [195, 222] width 285 height 131
click at [92, 222] on span at bounding box center [195, 222] width 285 height 131
click at [76, 156] on div "Search" at bounding box center [81, 149] width 54 height 23
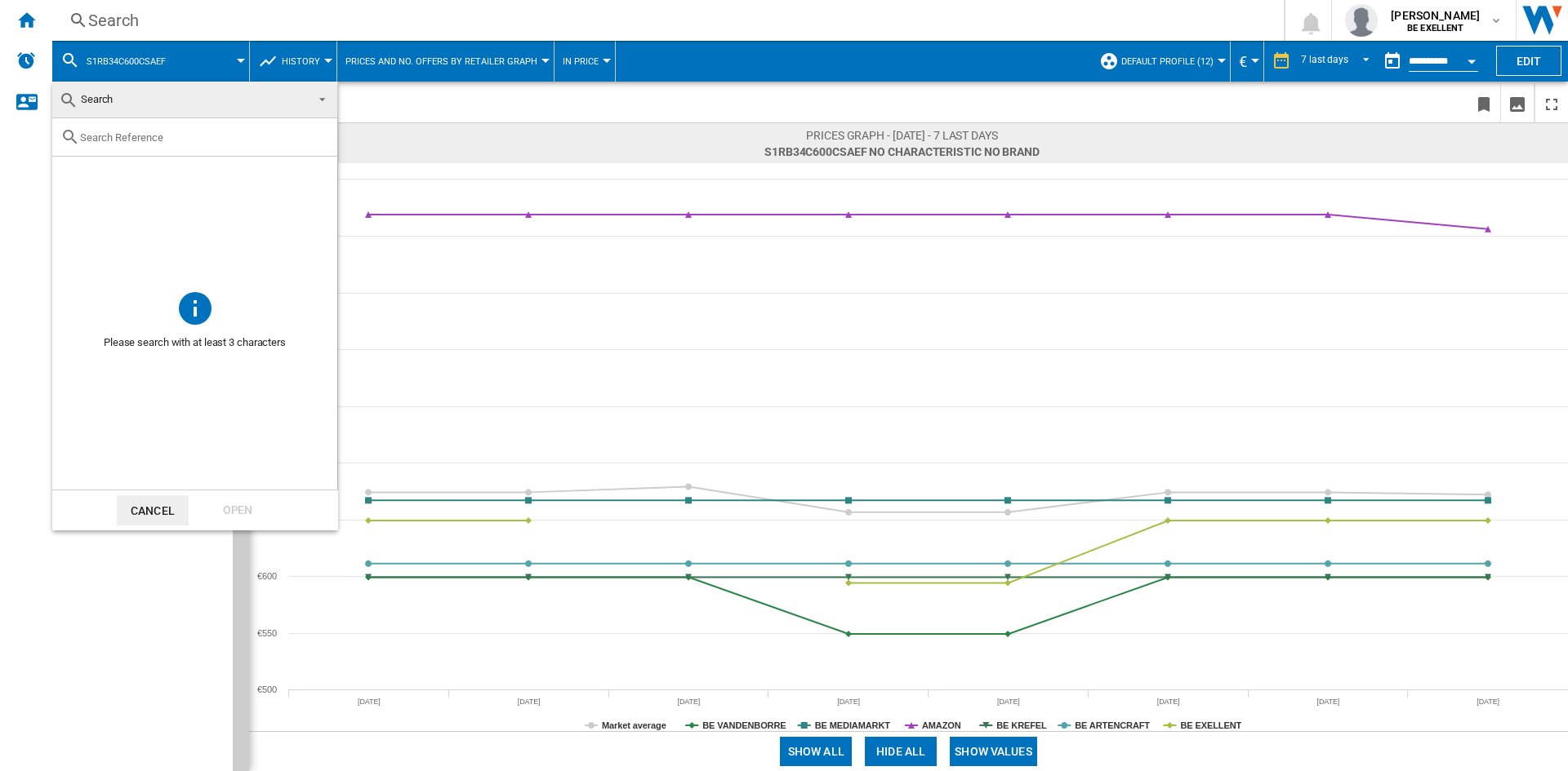
click at [98, 142] on input "text" at bounding box center [204, 137] width 249 height 12
paste input "WW90DG6U25LKU3"
type input "WW90DG6U25LKU3"
click at [252, 508] on div "Open" at bounding box center [237, 510] width 72 height 30
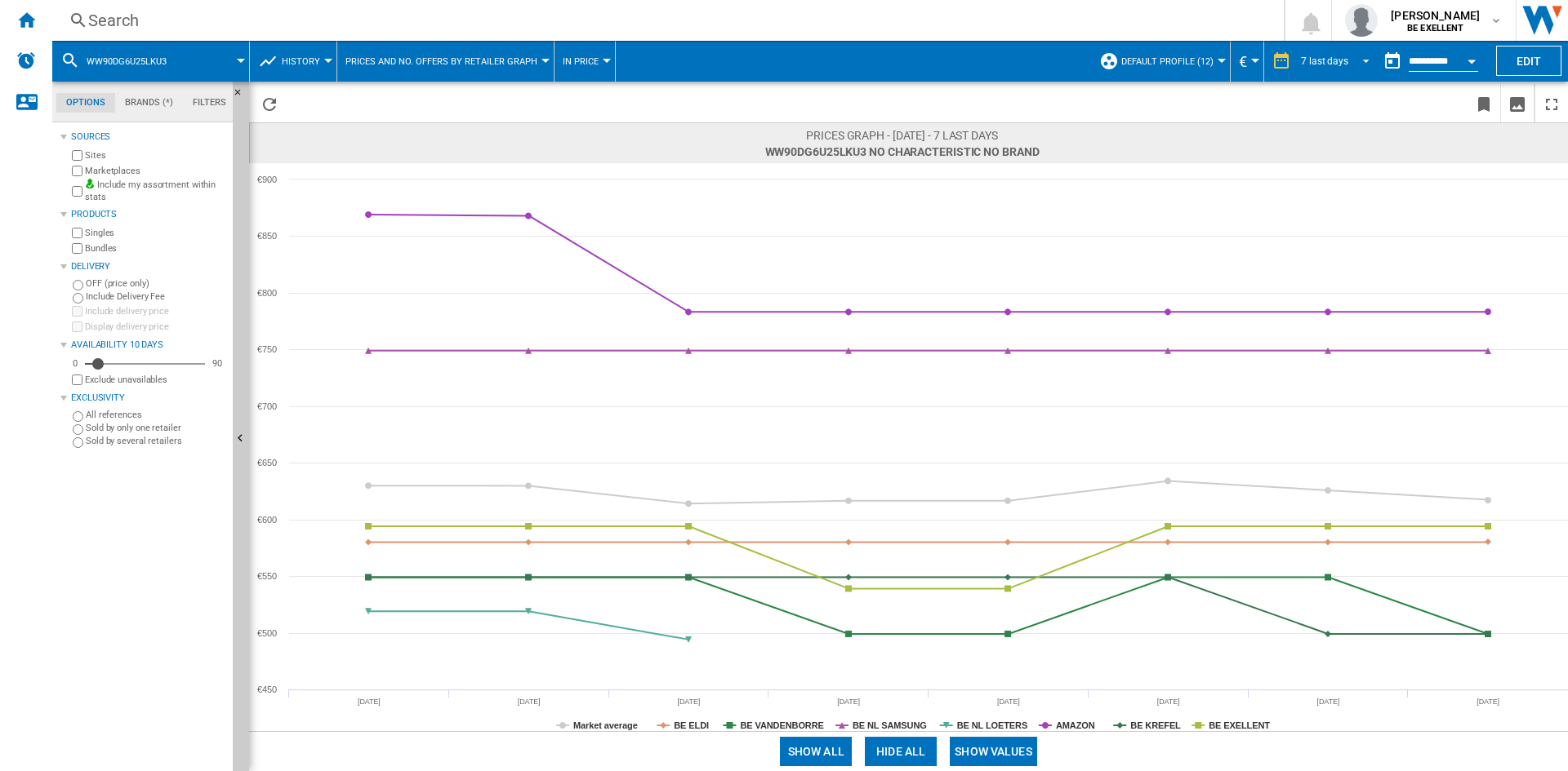
click at [1352, 58] on span "REPORTS.WIZARD.STEPS.REPORT.STEPS.REPORT_OPTIONS.PERIOD: 7 last days" at bounding box center [1361, 60] width 20 height 15
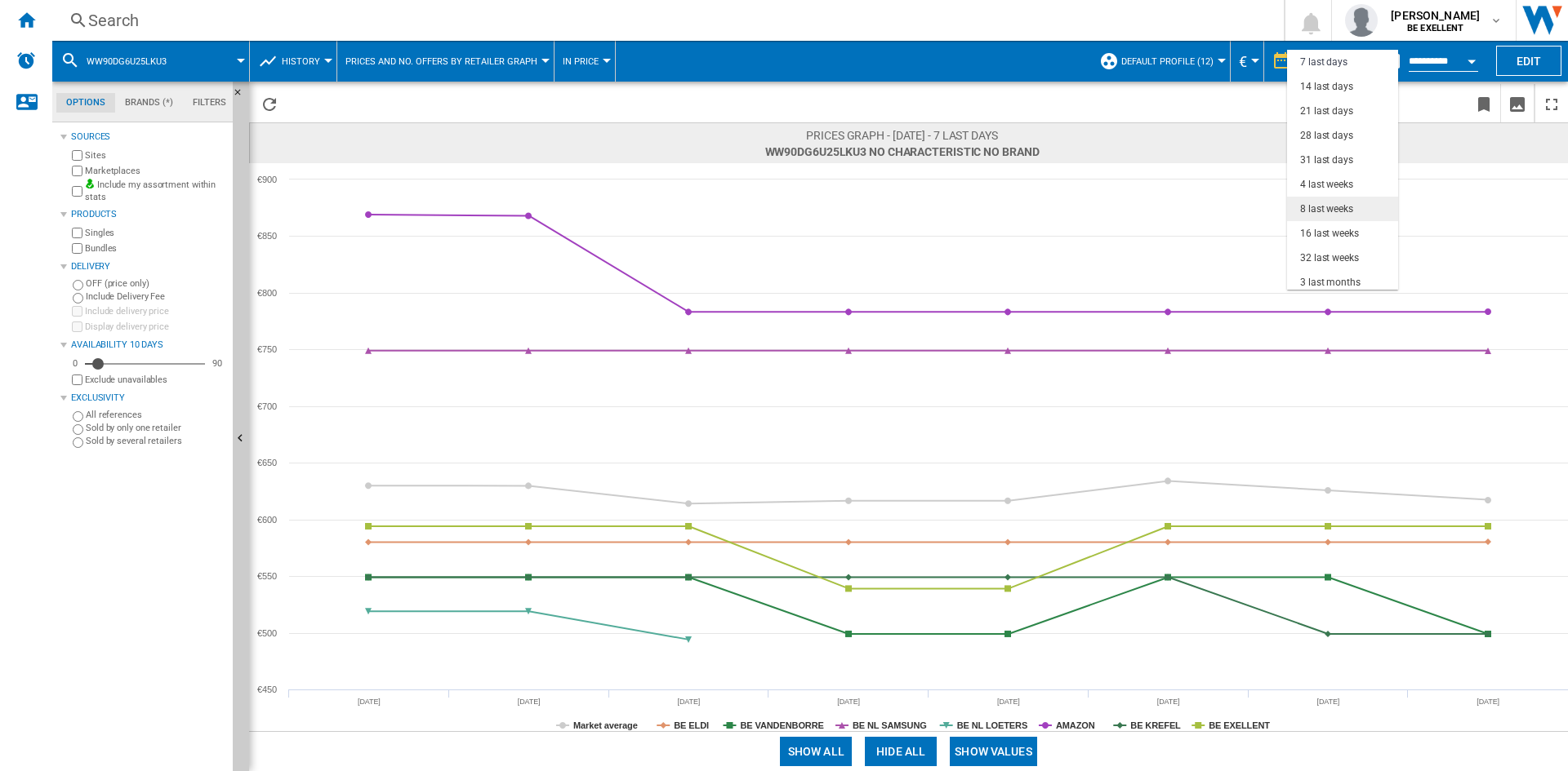
click at [1360, 204] on md-option "8 last weeks" at bounding box center [1342, 209] width 111 height 24
